Goal: Check status

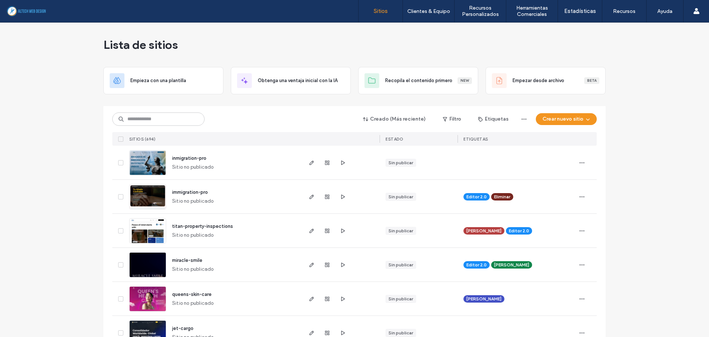
click at [178, 117] on input at bounding box center [158, 118] width 92 height 13
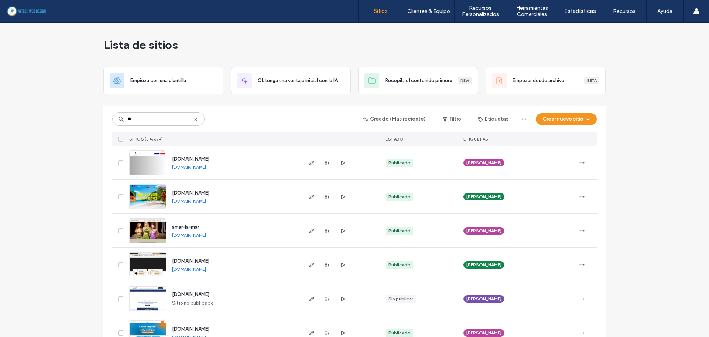
type input "*"
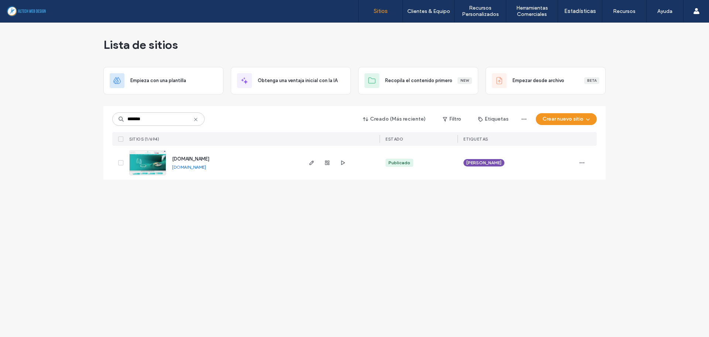
click at [206, 168] on link "[DOMAIN_NAME]" at bounding box center [189, 167] width 34 height 6
drag, startPoint x: 163, startPoint y: 118, endPoint x: -62, endPoint y: 110, distance: 224.8
click at [0, 110] on html ".wqwq-1{fill:#231f20;} .cls-1q, .cls-2q { fill-rule: evenodd; } .cls-2q { fill:…" at bounding box center [354, 168] width 709 height 337
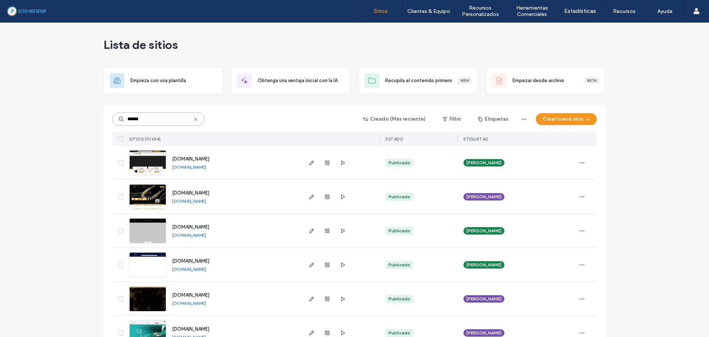
type input "******"
click at [197, 165] on link "[DOMAIN_NAME]" at bounding box center [189, 167] width 34 height 6
drag, startPoint x: 154, startPoint y: 119, endPoint x: -31, endPoint y: 116, distance: 184.8
click at [0, 116] on html ".wqwq-1{fill:#231f20;} .cls-1q, .cls-2q { fill-rule: evenodd; } .cls-2q { fill:…" at bounding box center [354, 168] width 709 height 337
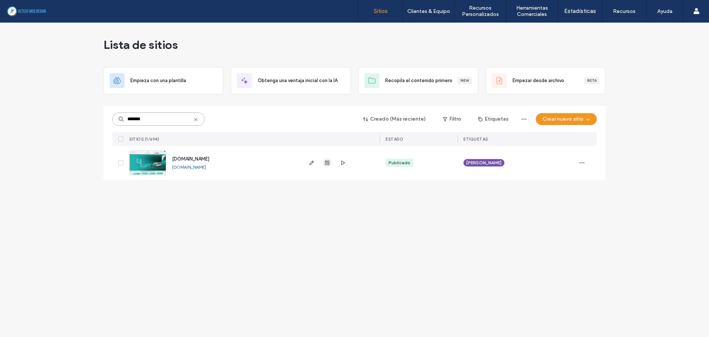
type input "*******"
click at [326, 164] on icon "button" at bounding box center [327, 163] width 6 height 6
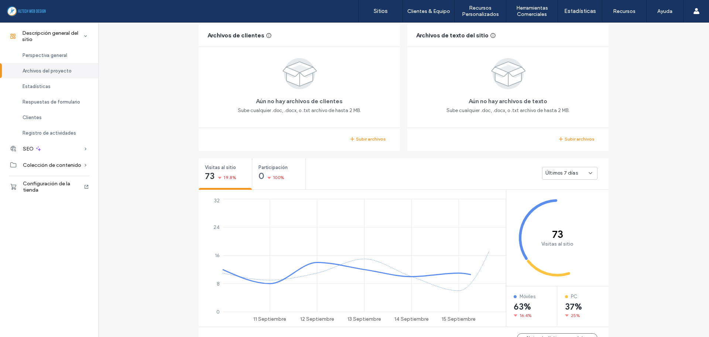
scroll to position [148, 0]
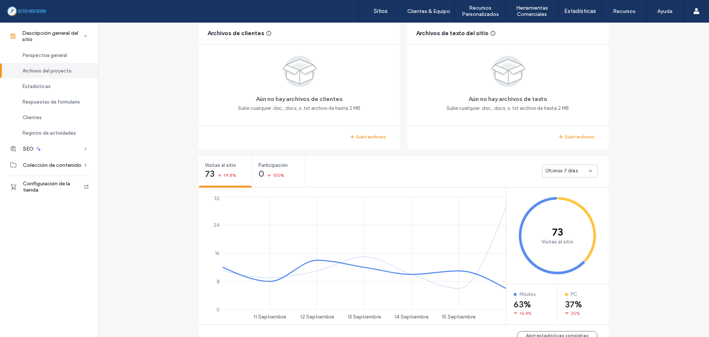
click at [579, 172] on div "Últimos 7 días" at bounding box center [567, 170] width 43 height 7
click at [573, 207] on span "Últimos 30 días" at bounding box center [560, 209] width 35 height 7
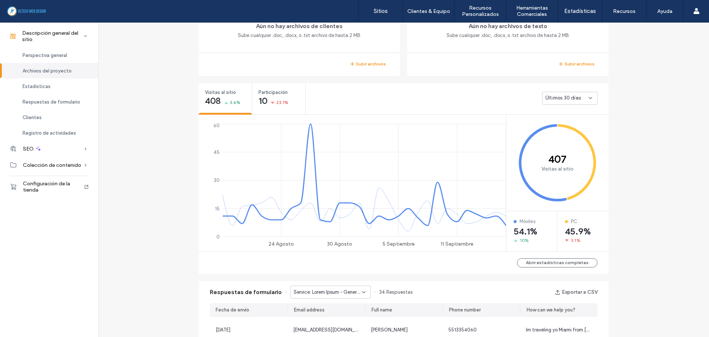
scroll to position [222, 0]
click at [570, 93] on div "Últimos 30 días" at bounding box center [569, 97] width 55 height 13
click at [659, 143] on div "Descripción general del sitio [DOMAIN_NAME] ID del sitio: 1816d9c2 [URL][DOMAIN…" at bounding box center [403, 289] width 611 height 977
click at [555, 98] on span "Últimos 30 días" at bounding box center [563, 96] width 35 height 7
click at [557, 121] on span "Últimos 7 días" at bounding box center [559, 122] width 33 height 7
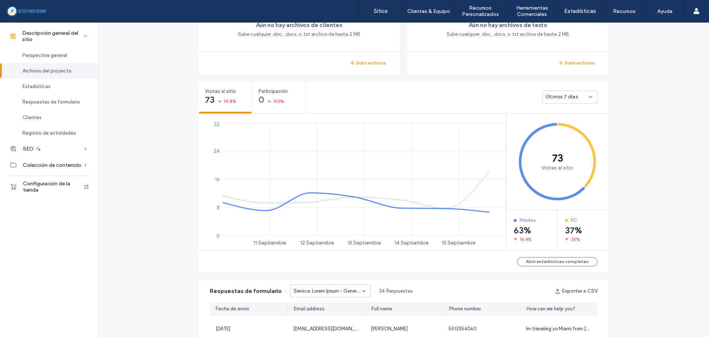
click at [660, 110] on div "Descripción general del sitio [DOMAIN_NAME] ID del sitio: 1816d9c2 [URL][DOMAIN…" at bounding box center [403, 289] width 611 height 977
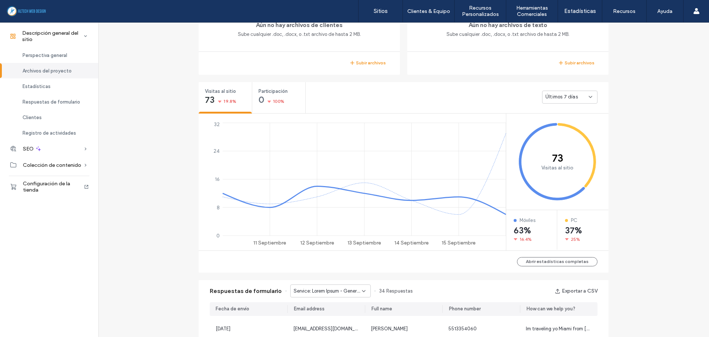
click at [583, 98] on div "Últimos 7 días" at bounding box center [567, 96] width 43 height 7
click at [579, 135] on div "Últimos 30 días" at bounding box center [567, 135] width 55 height 13
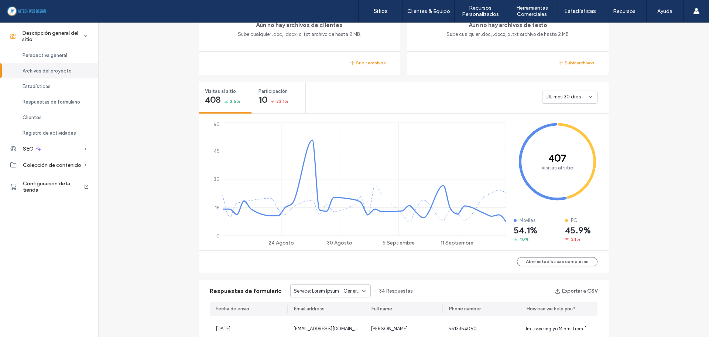
click at [637, 103] on div "Descripción general del sitio [DOMAIN_NAME] ID del sitio: 1816d9c2 [URL][DOMAIN…" at bounding box center [403, 289] width 611 height 977
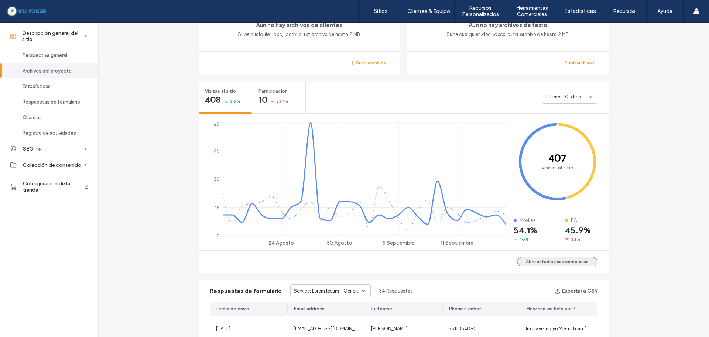
click at [578, 263] on button "Abrir estadísticas completas" at bounding box center [557, 261] width 81 height 9
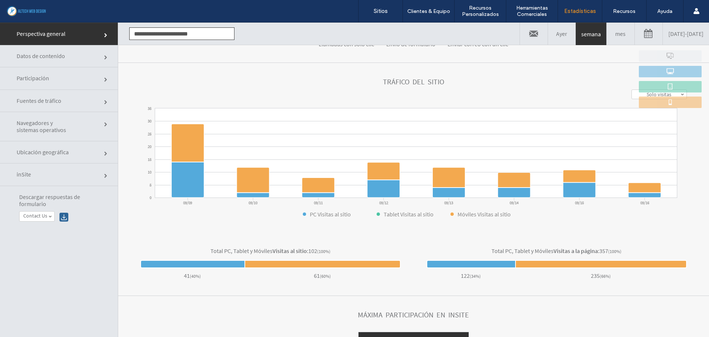
scroll to position [223, 0]
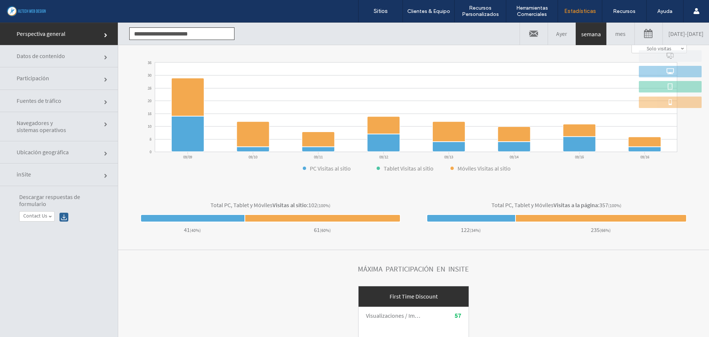
click at [42, 55] on span "Datos de contenido" at bounding box center [44, 55] width 55 height 7
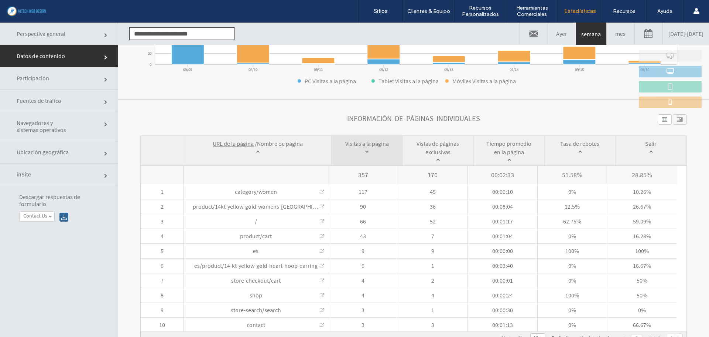
scroll to position [37, 0]
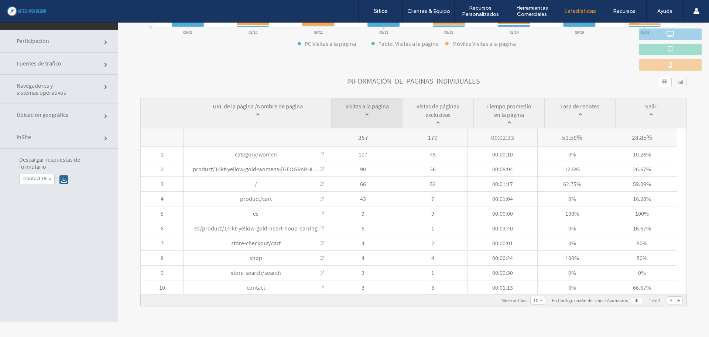
click at [63, 41] on span "Participación" at bounding box center [44, 40] width 55 height 7
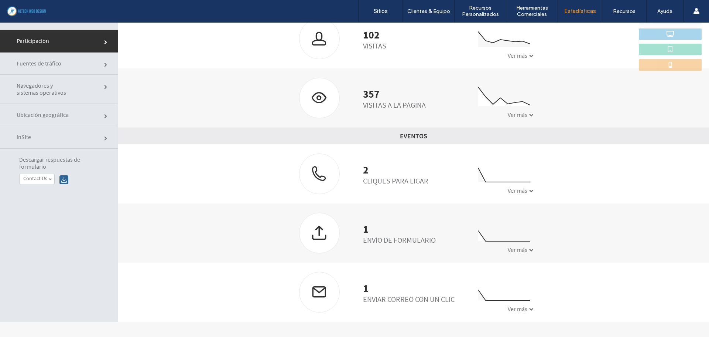
click at [60, 66] on span "Fuentes de tráfico" at bounding box center [44, 63] width 55 height 7
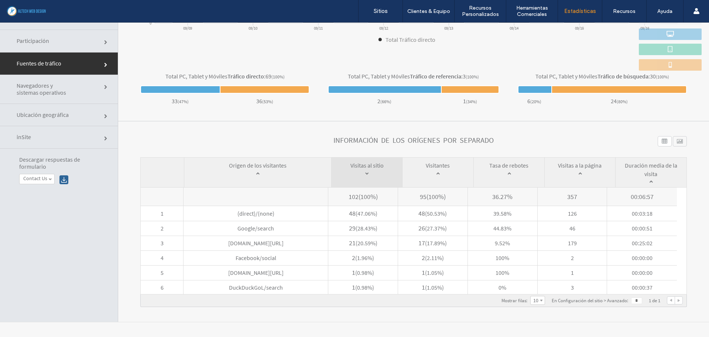
click at [72, 90] on link "Navegadores y sistemas operativos" at bounding box center [59, 89] width 118 height 29
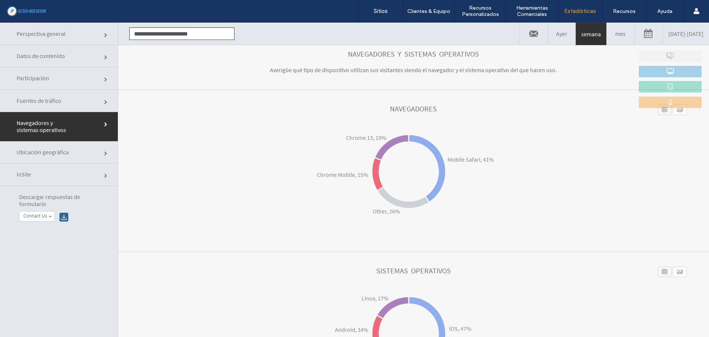
scroll to position [94, 0]
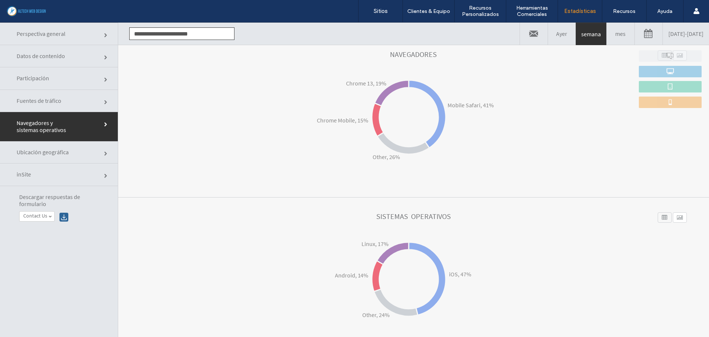
click at [81, 156] on link "Ubicación geográfica" at bounding box center [59, 152] width 118 height 22
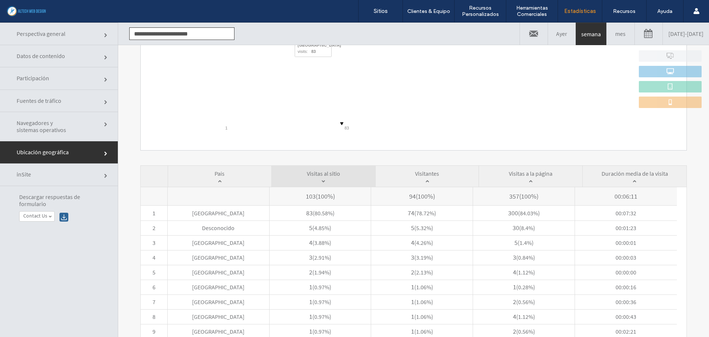
scroll to position [185, 0]
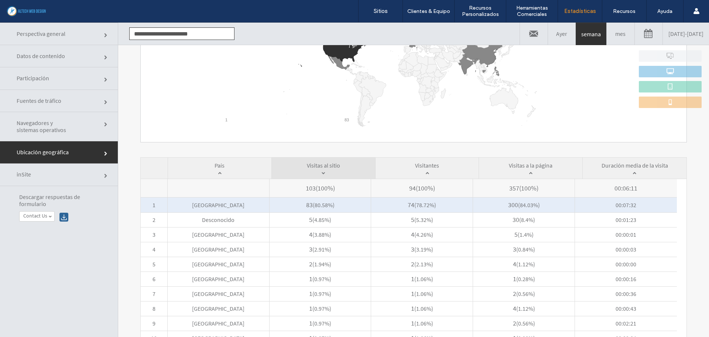
click at [220, 206] on span "United States" at bounding box center [219, 204] width 102 height 15
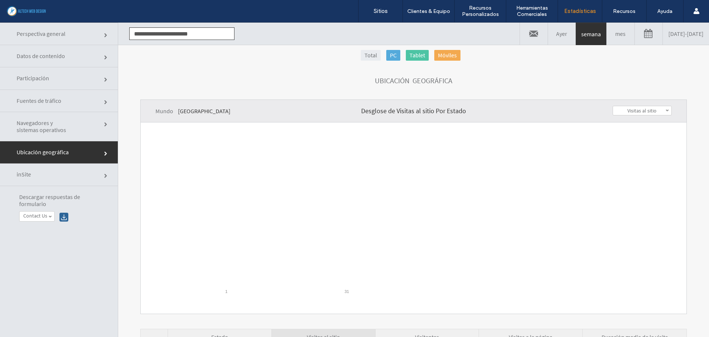
scroll to position [0, 0]
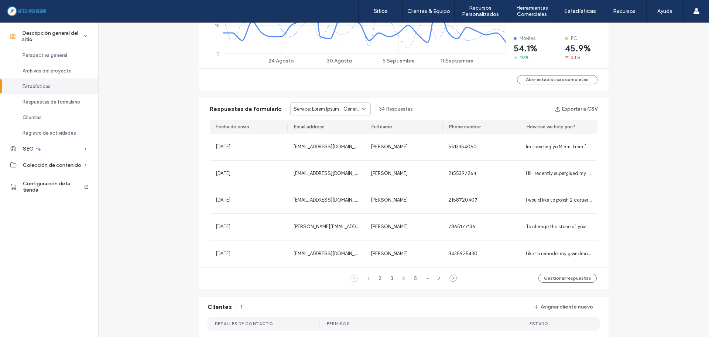
scroll to position [409, 0]
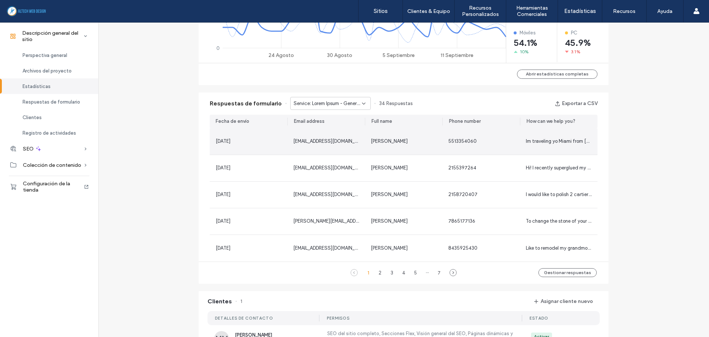
click at [276, 142] on div "[DATE]" at bounding box center [249, 140] width 66 height 7
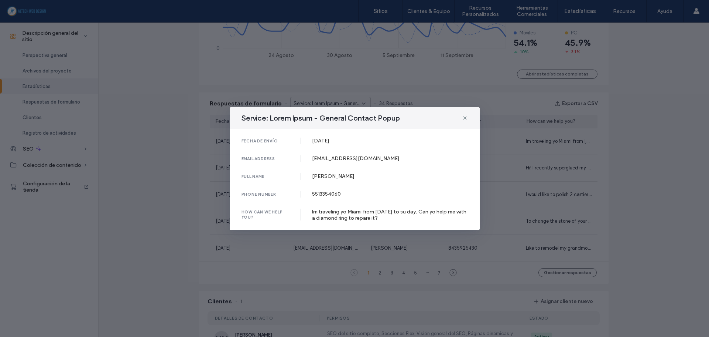
drag, startPoint x: 303, startPoint y: 139, endPoint x: 437, endPoint y: 224, distance: 159.1
click at [437, 224] on div "fecha de envío 09 Sep, 2025 email address fabihdez@gmail.com full name Fabiola …" at bounding box center [355, 179] width 250 height 101
click at [438, 221] on div "fecha de envío 09 Sep, 2025 email address fabihdez@gmail.com full name Fabiola …" at bounding box center [355, 179] width 250 height 101
click at [466, 119] on icon at bounding box center [465, 118] width 6 height 6
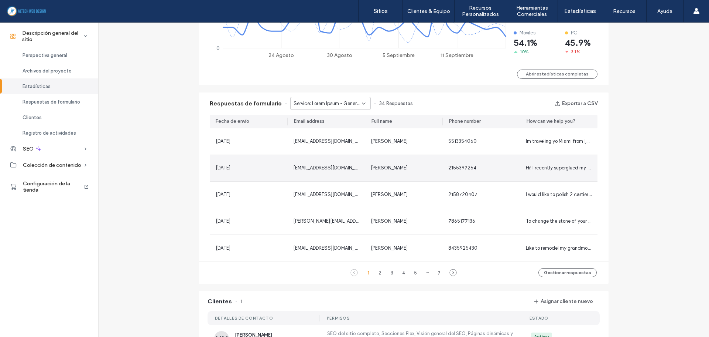
click at [293, 183] on div "[EMAIL_ADDRESS][DOMAIN_NAME]" at bounding box center [326, 194] width 78 height 26
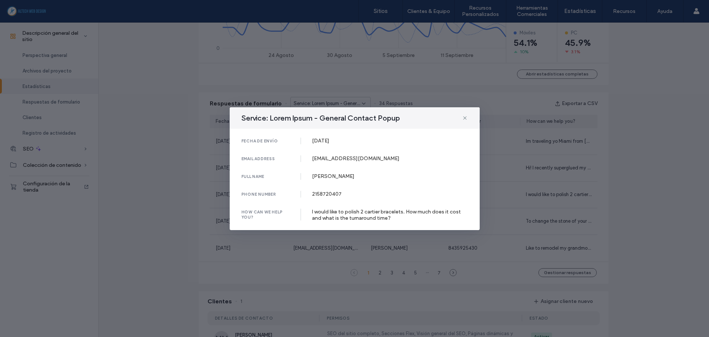
click at [469, 115] on div "Service: Lorem Ipsum - General Contact Popup" at bounding box center [355, 117] width 250 height 21
click at [466, 116] on use at bounding box center [464, 117] width 3 height 3
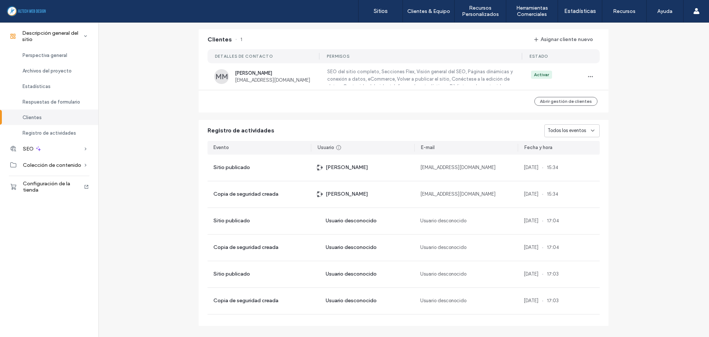
scroll to position [683, 0]
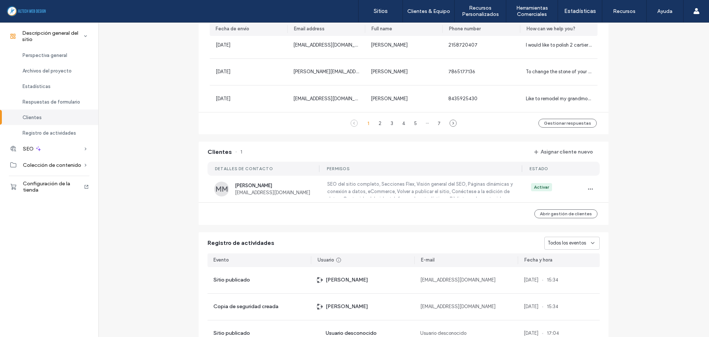
scroll to position [535, 0]
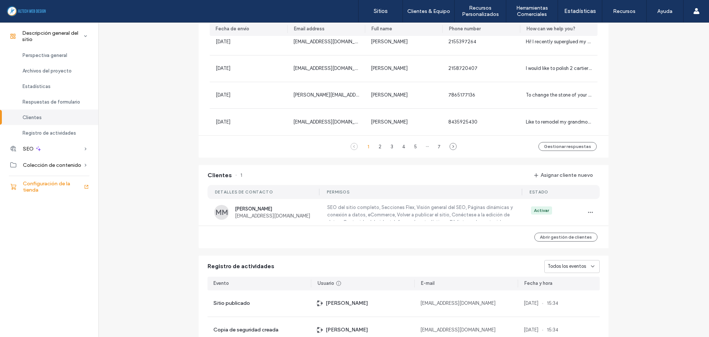
click at [42, 181] on span "Configuración de la tienda" at bounding box center [53, 186] width 61 height 13
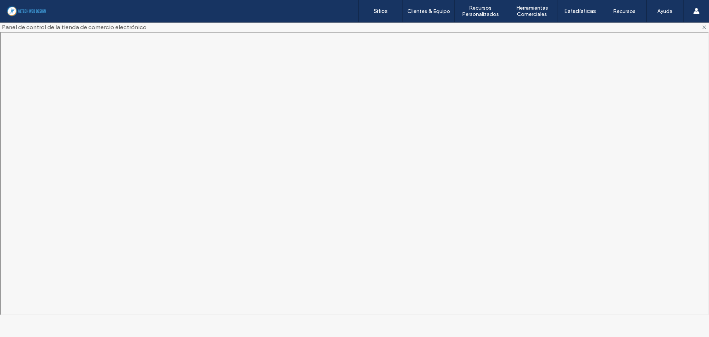
scroll to position [0, 0]
